Goal: Transaction & Acquisition: Download file/media

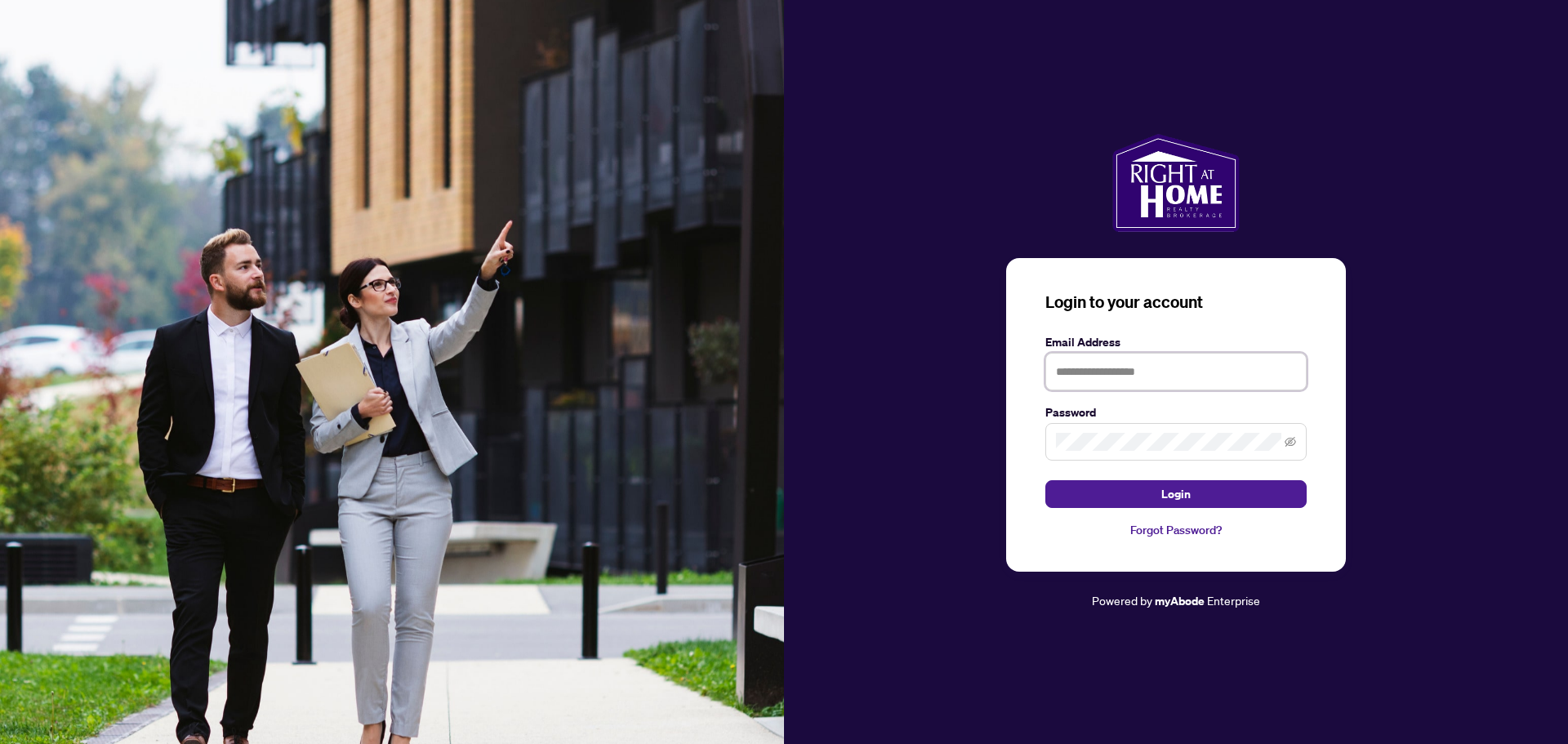
click at [1173, 367] on input "text" at bounding box center [1176, 371] width 262 height 37
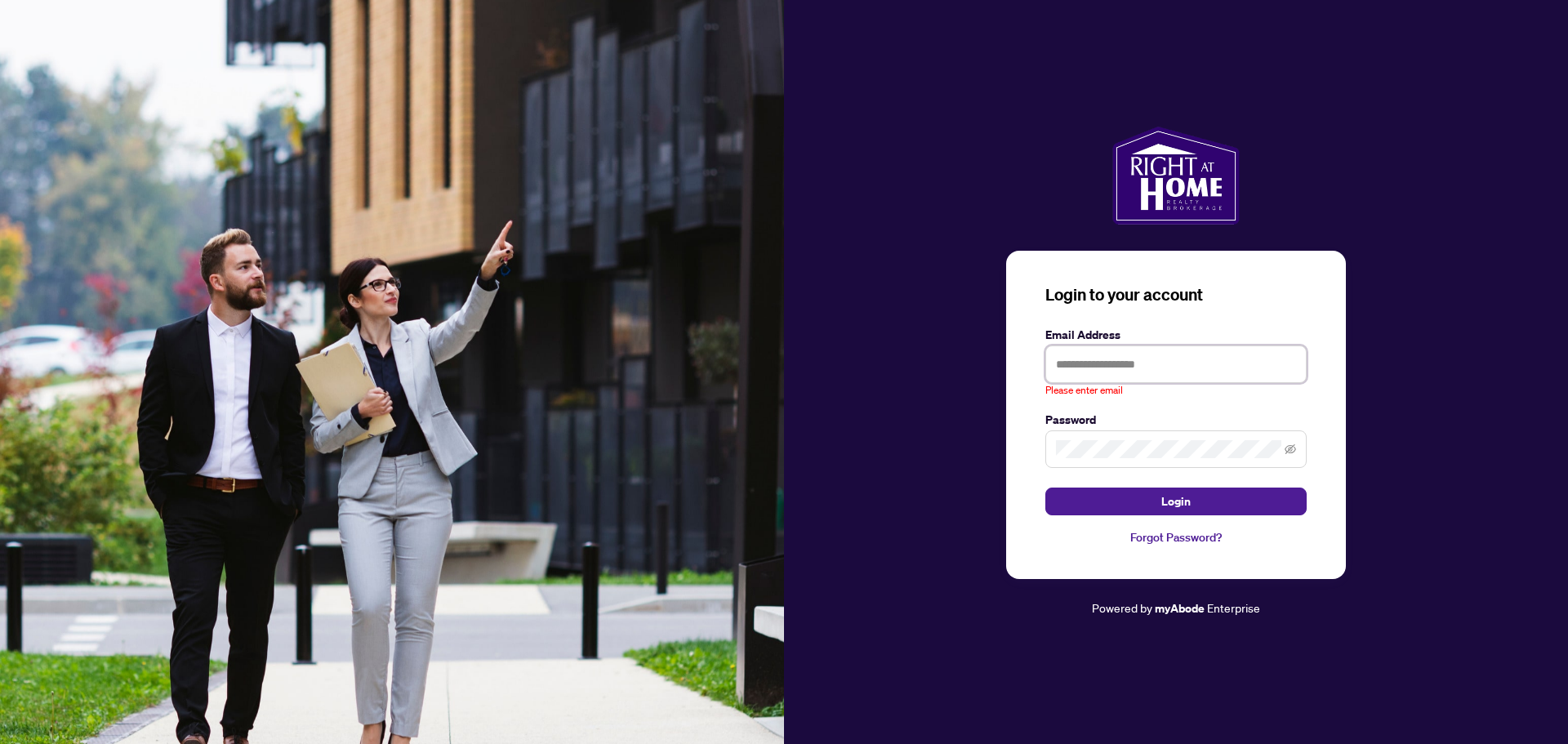
type input "**********"
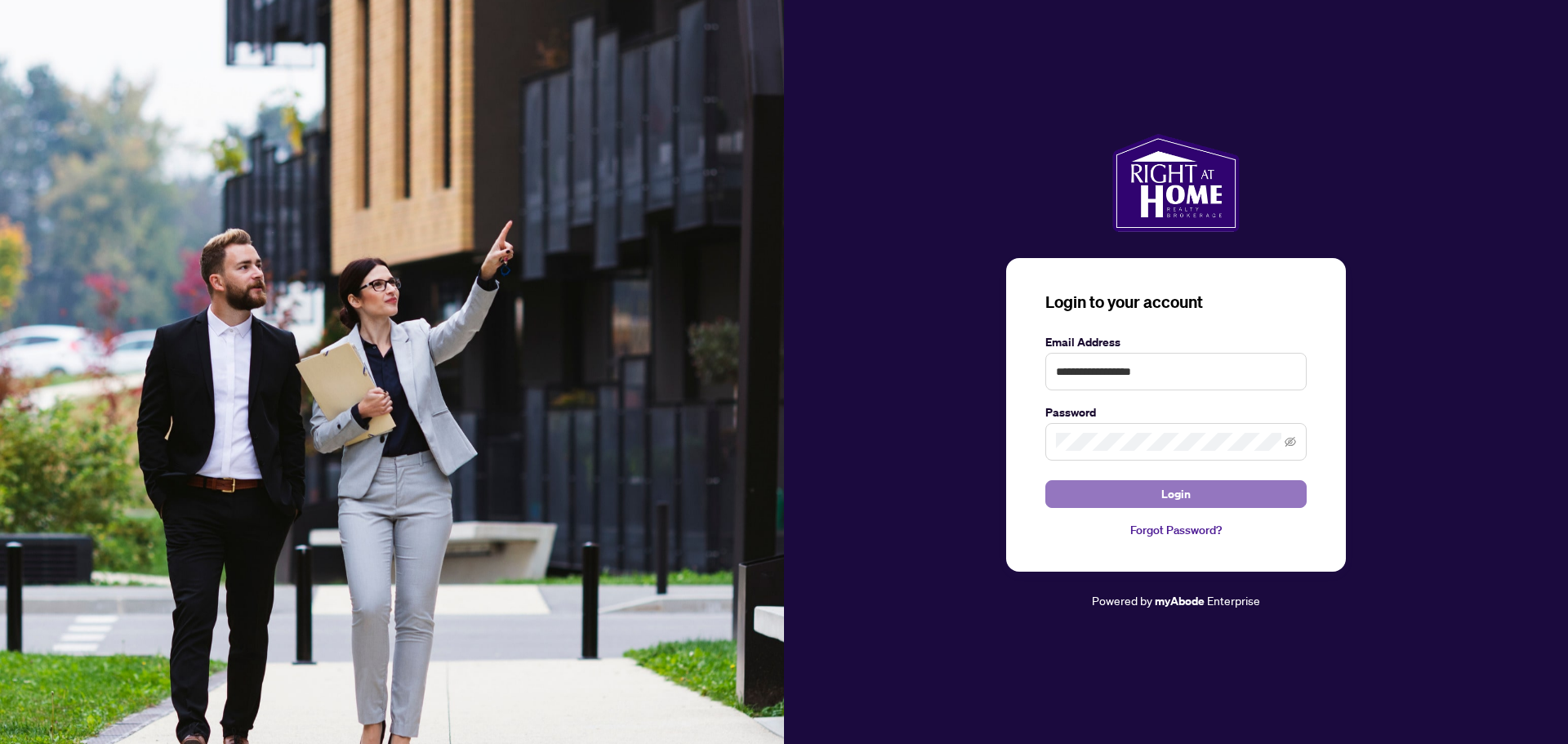
click at [1173, 501] on span "Login" at bounding box center [1176, 493] width 30 height 26
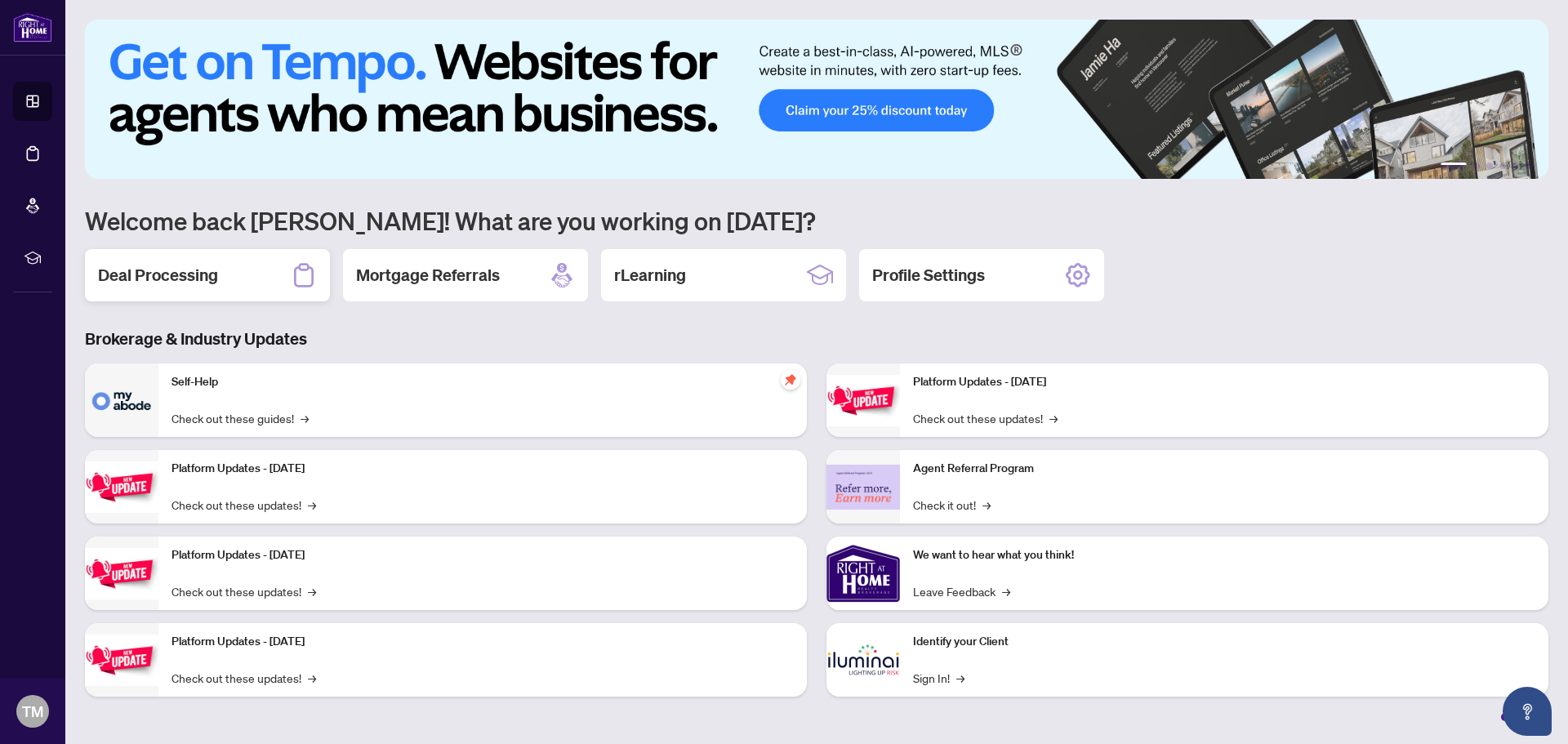
click at [207, 269] on h2 "Deal Processing" at bounding box center [157, 274] width 120 height 23
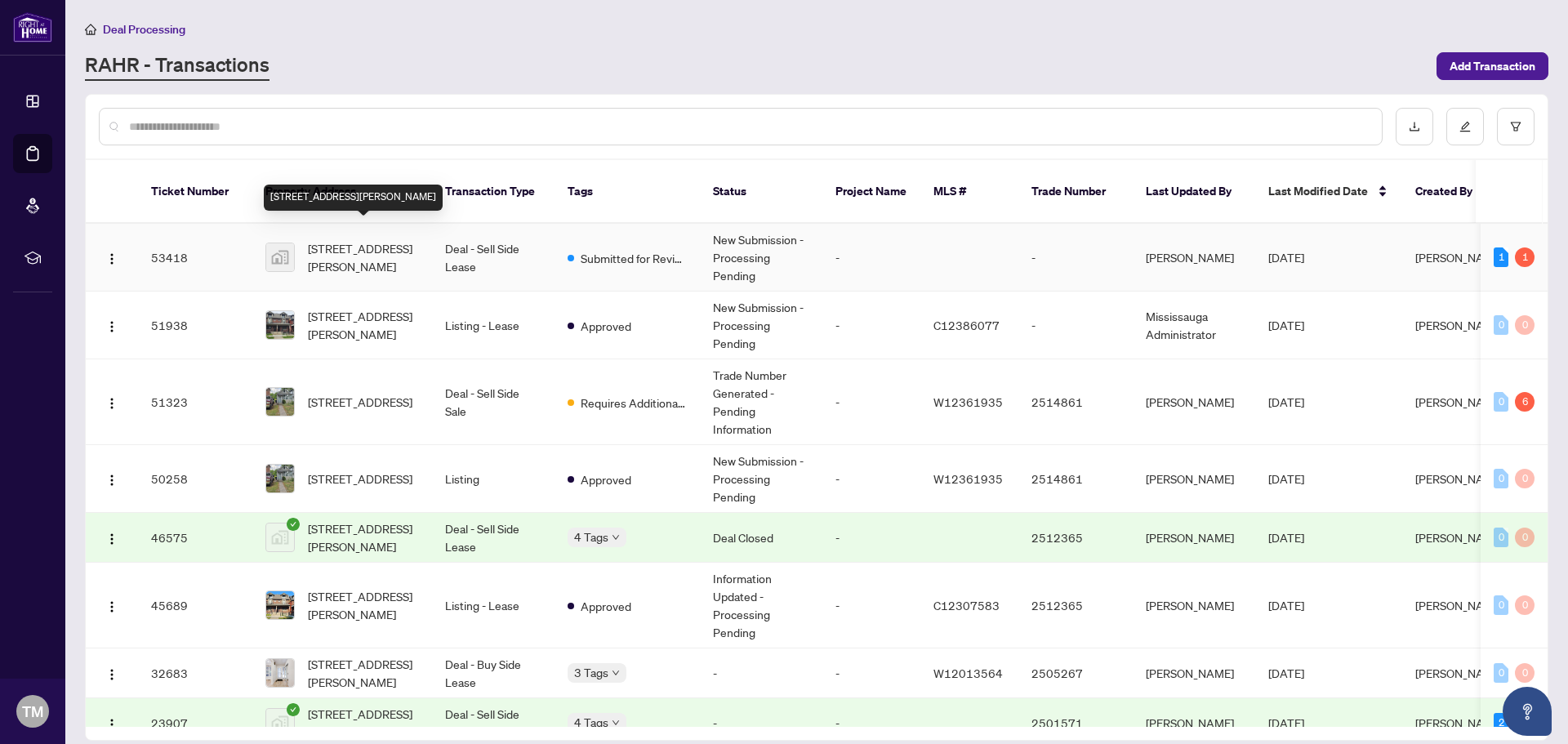
click at [387, 240] on span "[STREET_ADDRESS][PERSON_NAME]" at bounding box center [363, 257] width 111 height 36
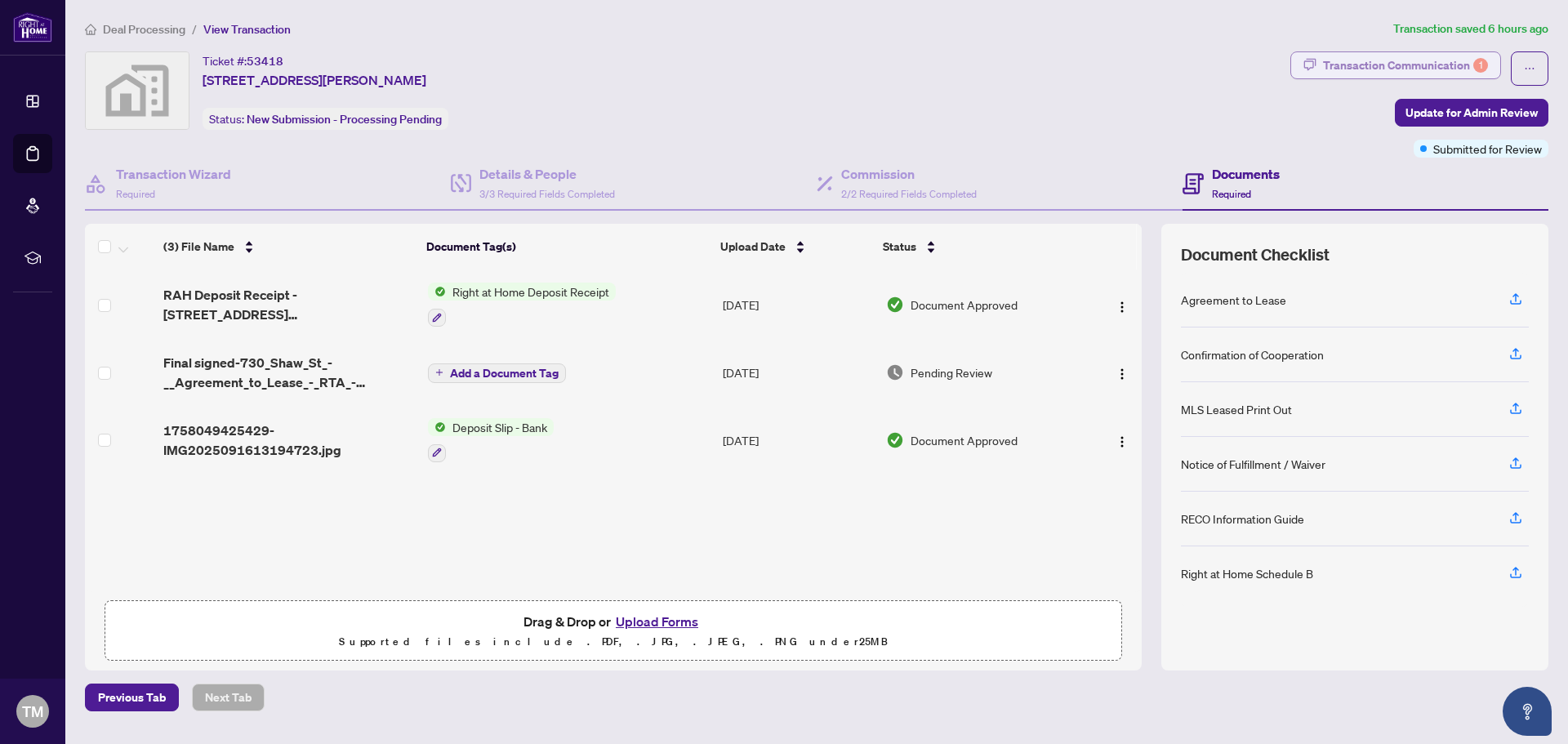
click at [1426, 65] on div "Transaction Communication 1" at bounding box center [1405, 65] width 165 height 26
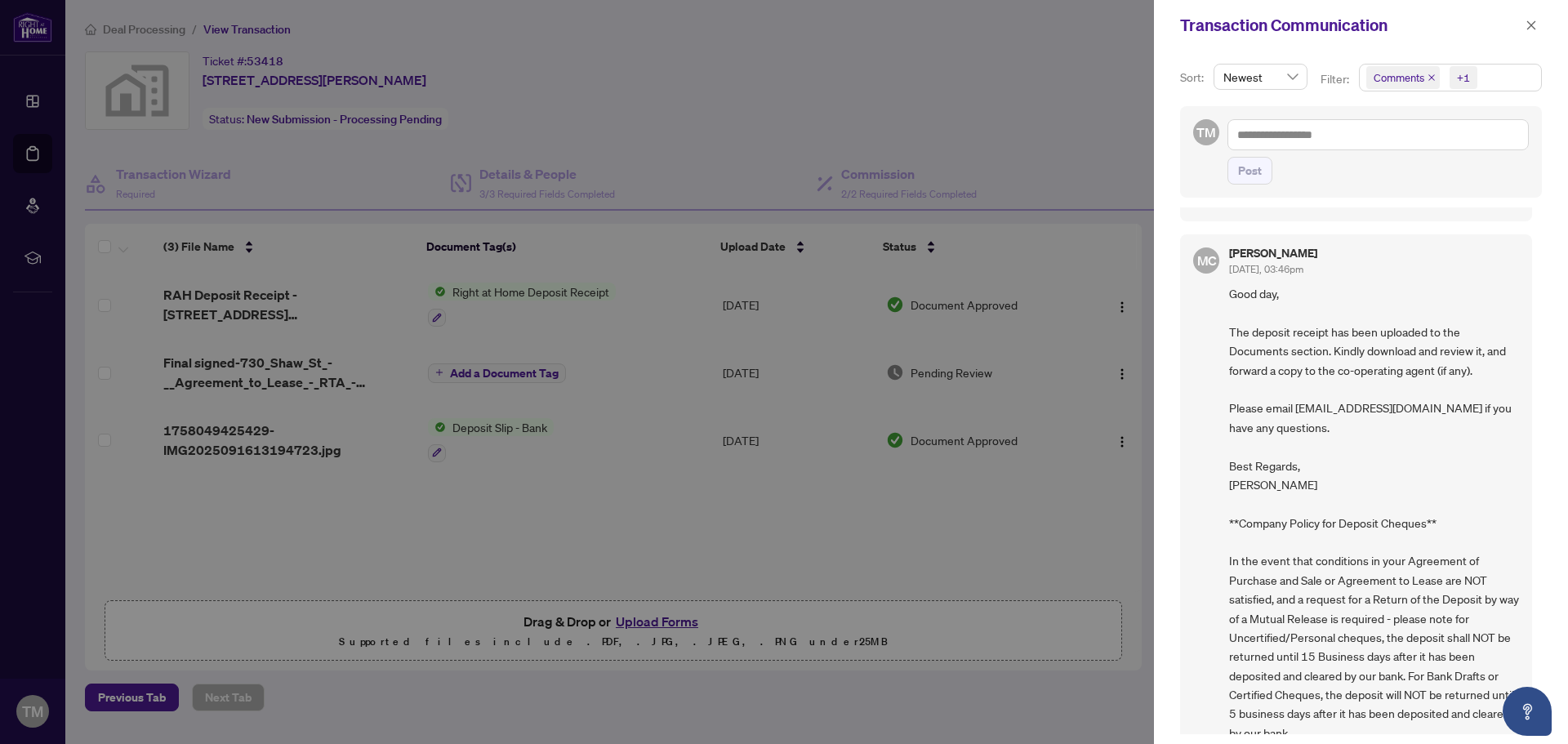
scroll to position [327, 0]
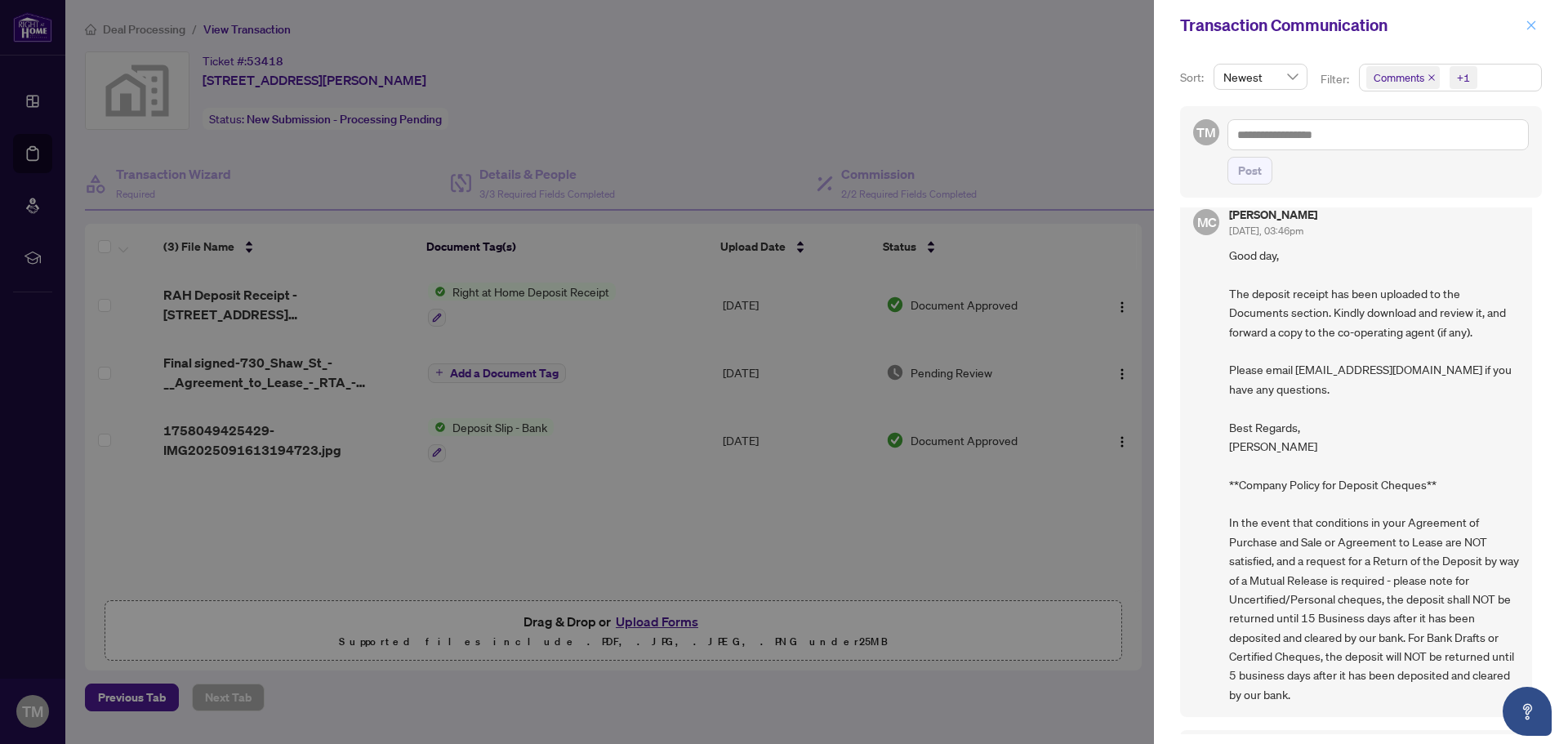
click at [1528, 24] on icon "close" at bounding box center [1531, 25] width 9 height 9
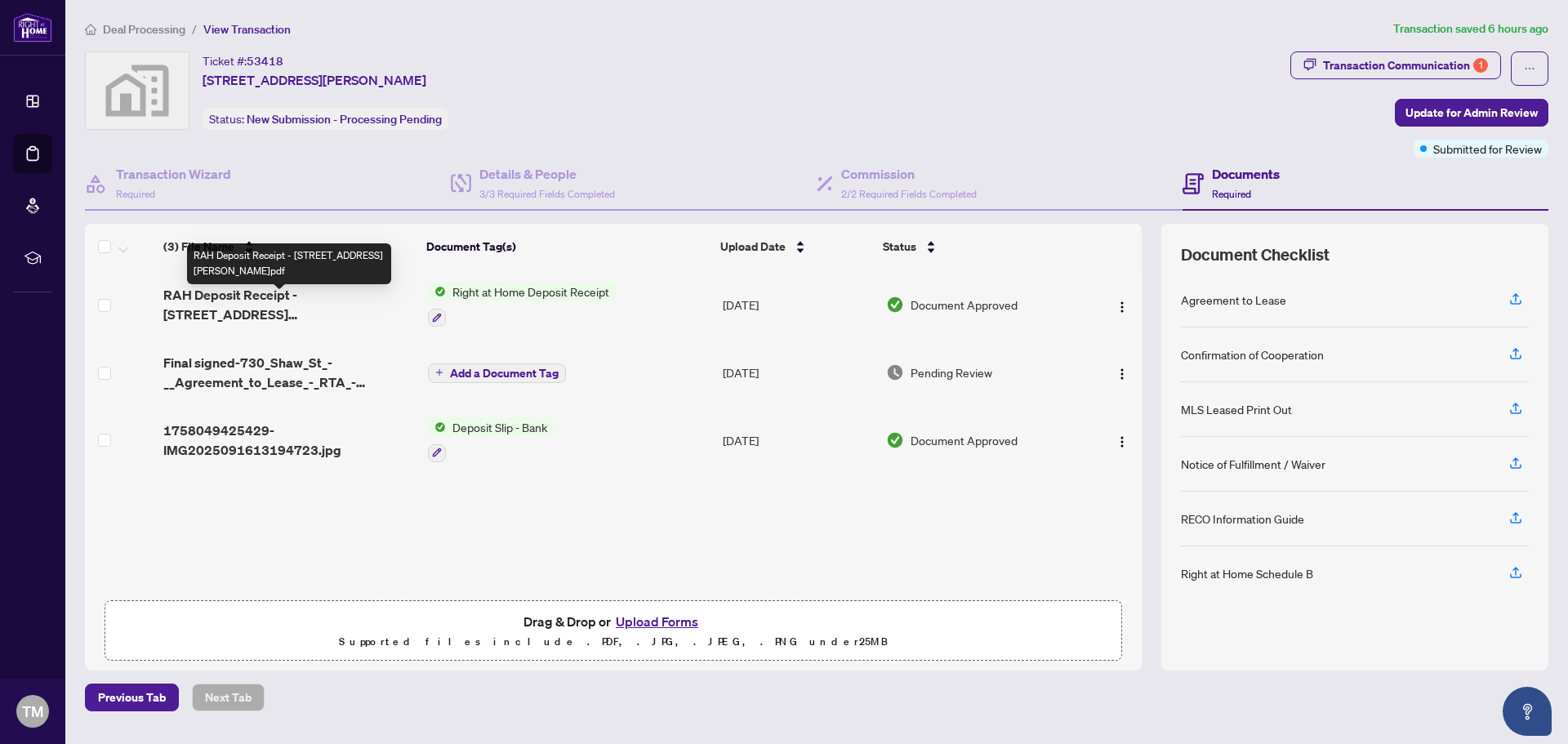
click at [353, 303] on span "RAH Deposit Receipt - [STREET_ADDRESS][PERSON_NAME]pdf" at bounding box center [288, 304] width 251 height 39
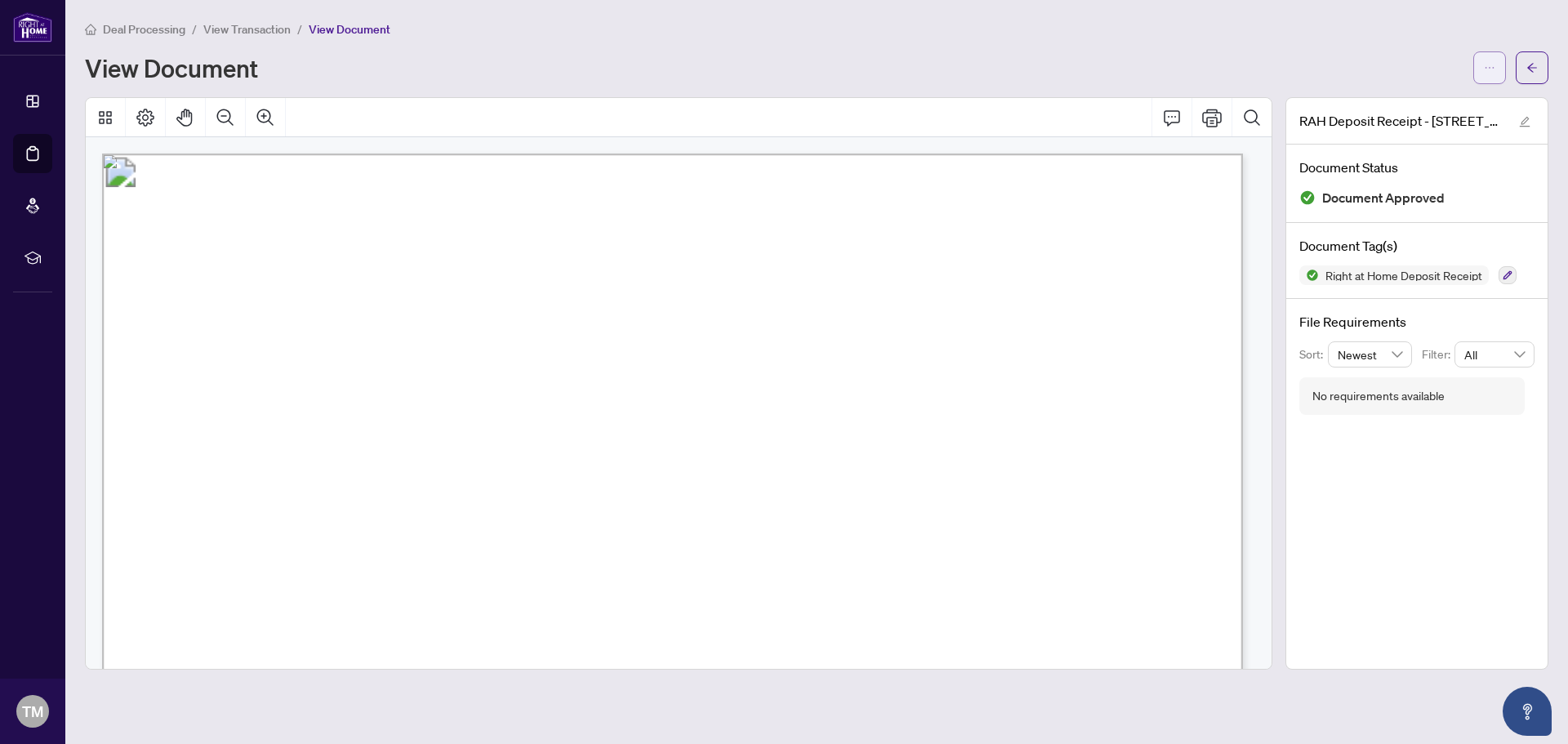
click at [1489, 65] on icon "ellipsis" at bounding box center [1489, 67] width 11 height 11
click at [1398, 104] on span "Download" at bounding box center [1430, 103] width 124 height 18
